Goal: Information Seeking & Learning: Learn about a topic

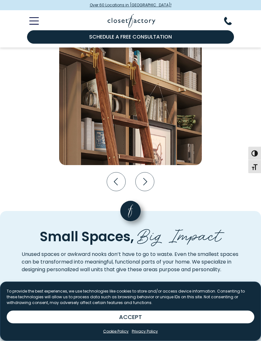
scroll to position [1127, 0]
click at [141, 179] on icon "Next slide" at bounding box center [145, 181] width 19 height 19
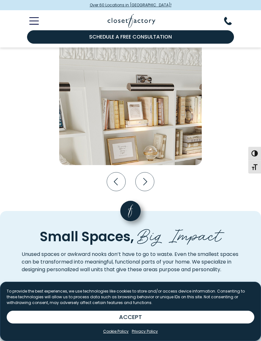
click at [144, 185] on icon "Next slide" at bounding box center [145, 181] width 19 height 19
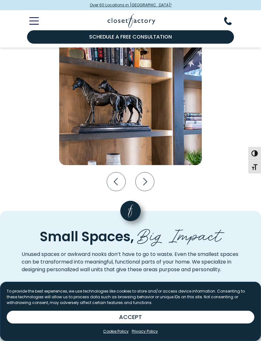
click at [143, 179] on icon "Next slide" at bounding box center [145, 181] width 19 height 19
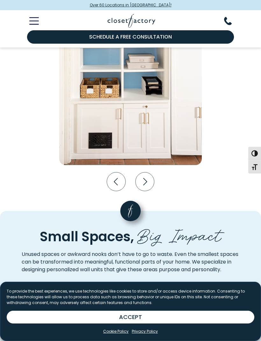
click at [139, 181] on icon "Next slide" at bounding box center [145, 181] width 19 height 19
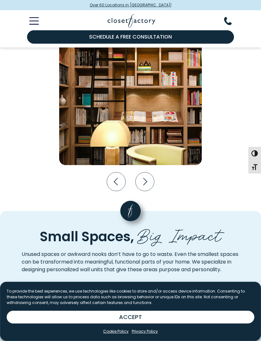
scroll to position [1127, 0]
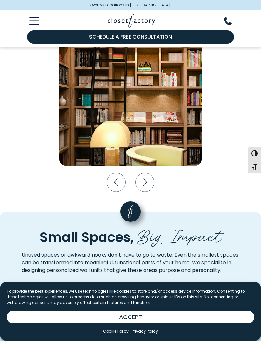
click at [127, 179] on icon "Previous slide" at bounding box center [116, 182] width 23 height 23
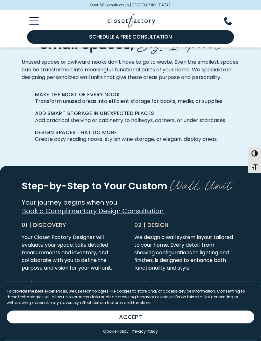
scroll to position [1322, 0]
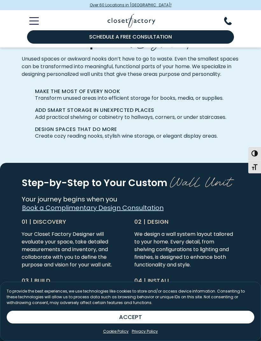
click at [38, 231] on div "01 | Discovery Your Closet Factory Designer will evaluate your space, take deta…" at bounding box center [74, 246] width 113 height 59
click at [32, 227] on div "01 | Discovery Your Closet Factory Designer will evaluate your space, take deta…" at bounding box center [74, 246] width 113 height 59
click at [46, 222] on p "01 | Discovery" at bounding box center [71, 221] width 99 height 9
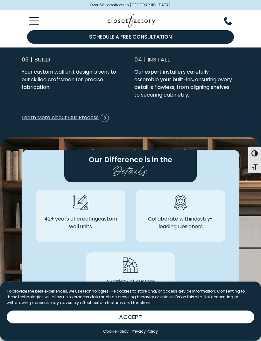
scroll to position [1543, 0]
click at [146, 67] on div "04 | Install Our expert installers carefully assemble your built-ins, ensuring …" at bounding box center [186, 80] width 113 height 51
click at [137, 85] on p "Our expert installers carefully assemble your built-ins, ensuring every detail …" at bounding box center [183, 83] width 99 height 31
click at [35, 121] on span "Learn More About Our Process" at bounding box center [65, 118] width 87 height 8
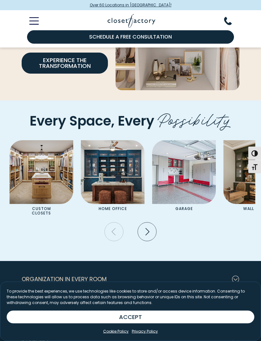
scroll to position [1066, 0]
click at [112, 183] on img "Pages Gallery" at bounding box center [113, 172] width 64 height 64
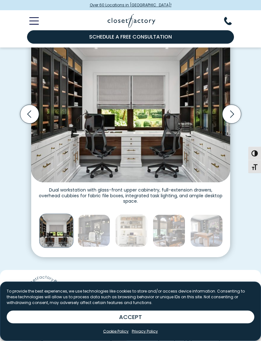
scroll to position [172, 0]
click at [222, 112] on icon "Next slide" at bounding box center [231, 114] width 19 height 19
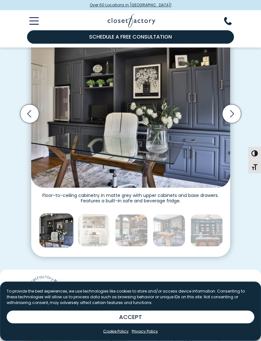
click at [228, 118] on icon "Next slide" at bounding box center [231, 114] width 19 height 19
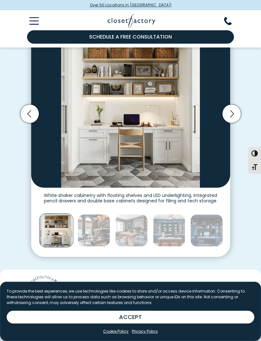
click at [228, 109] on icon "Next slide" at bounding box center [231, 113] width 19 height 19
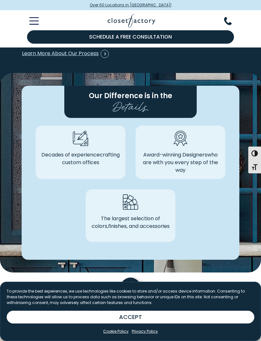
scroll to position [1634, 0]
